Goal: Information Seeking & Learning: Learn about a topic

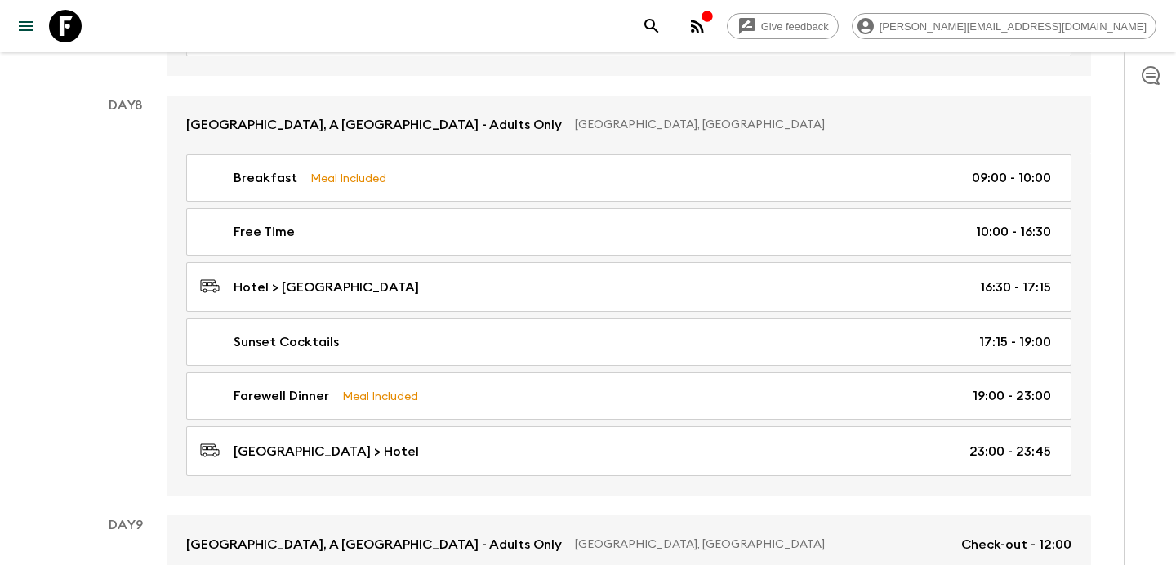
scroll to position [3226, 0]
click at [714, 38] on button "button" at bounding box center [697, 26] width 33 height 33
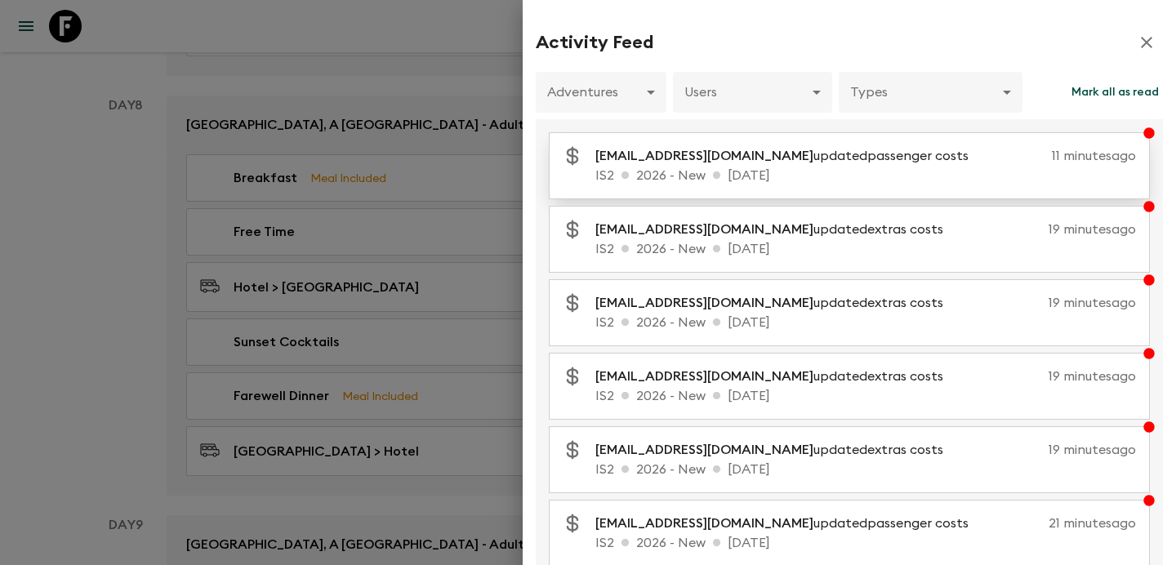
click at [796, 166] on p "IS2 2026 - New [DATE]" at bounding box center [865, 176] width 541 height 20
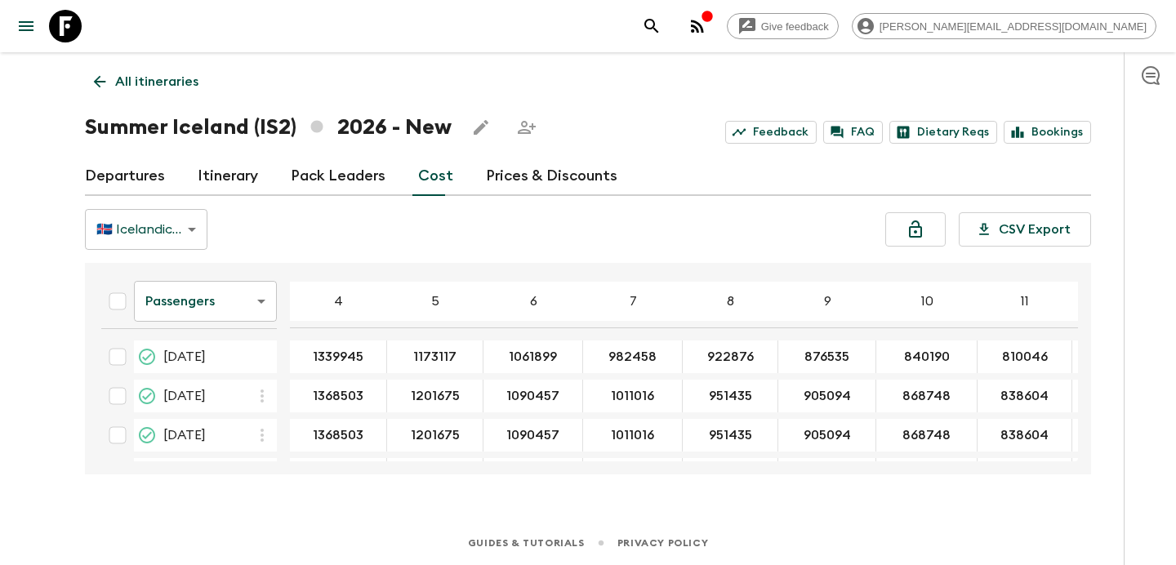
click at [180, 82] on p "All itineraries" at bounding box center [156, 82] width 83 height 20
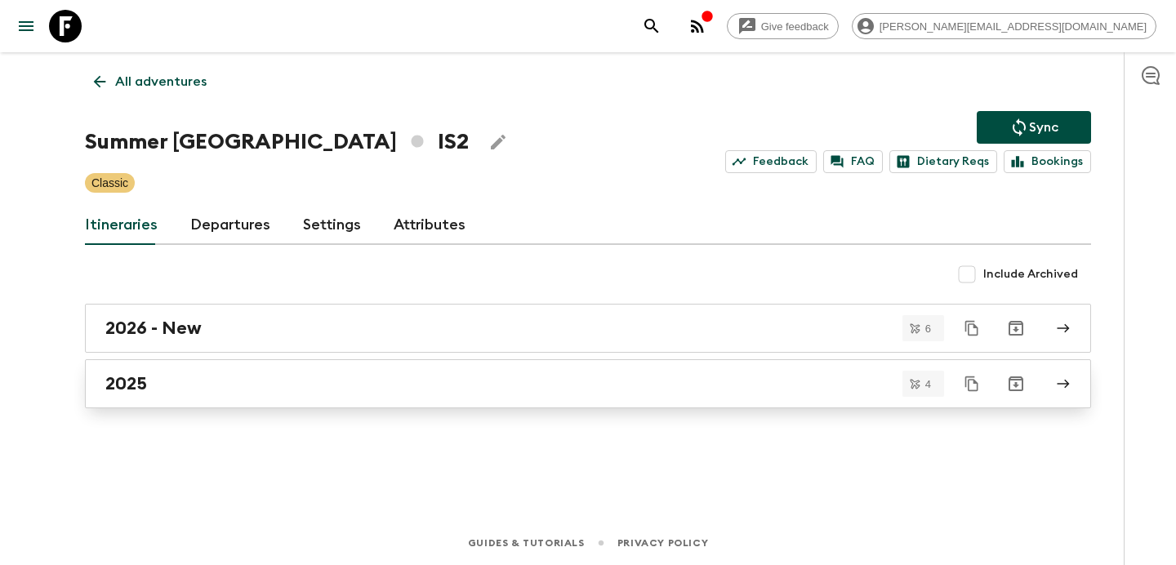
click at [314, 390] on div "2025" at bounding box center [572, 383] width 934 height 21
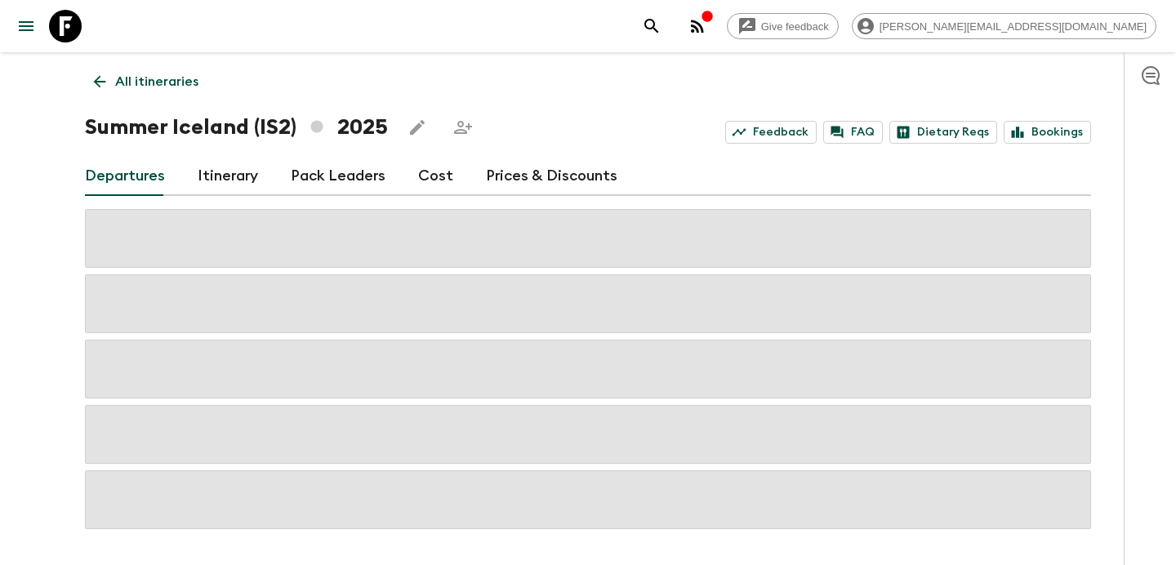
click at [420, 180] on link "Cost" at bounding box center [435, 176] width 35 height 39
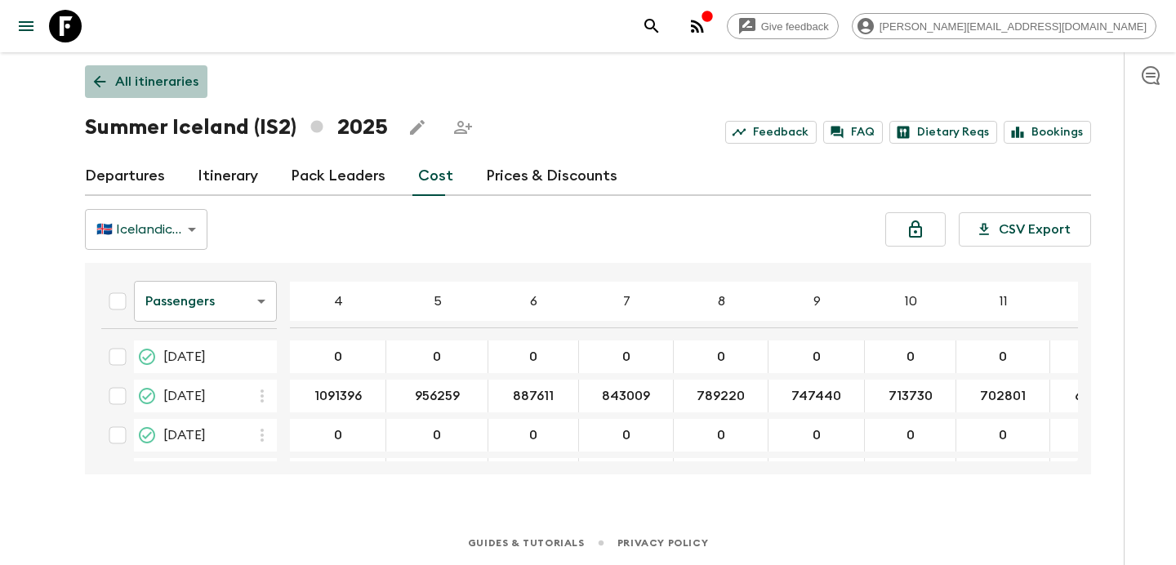
click at [155, 78] on p "All itineraries" at bounding box center [156, 82] width 83 height 20
